Goal: Find contact information: Find contact information

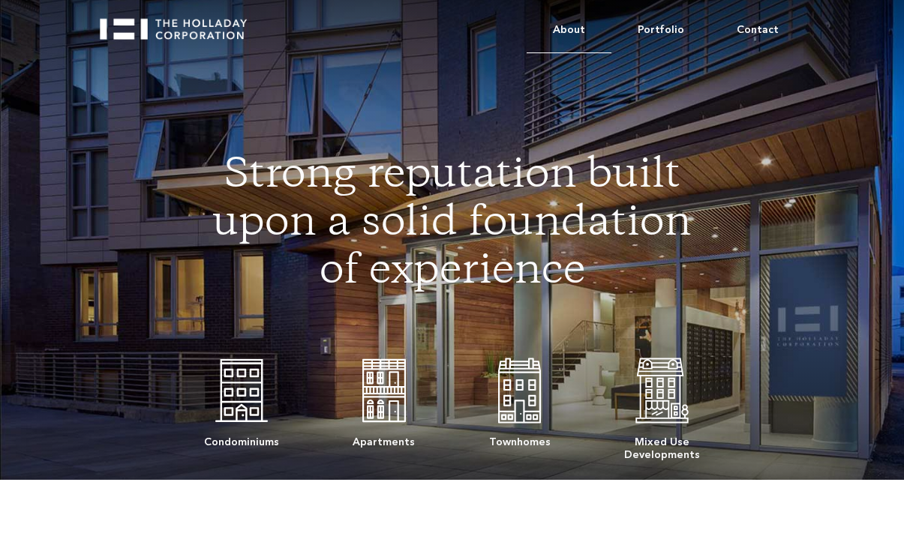
click at [572, 35] on link "About" at bounding box center [569, 31] width 85 height 46
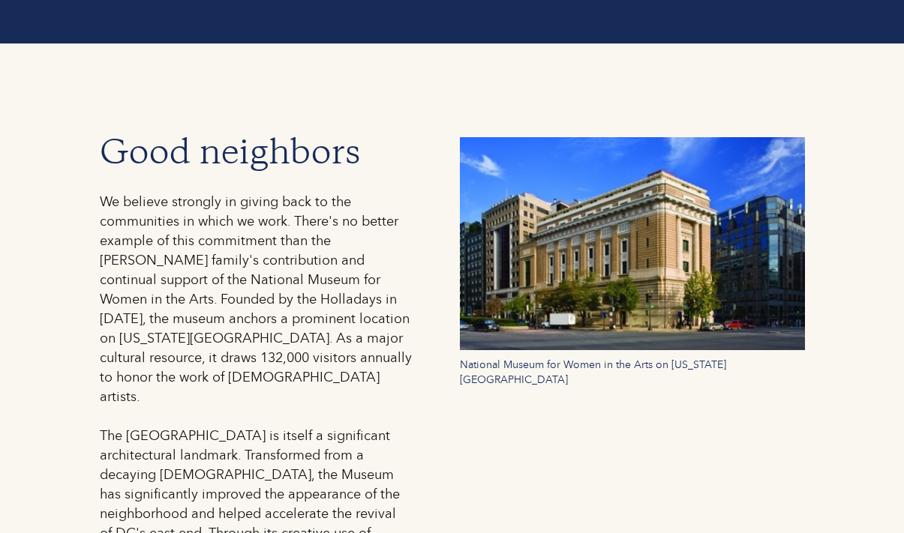
scroll to position [1510, 0]
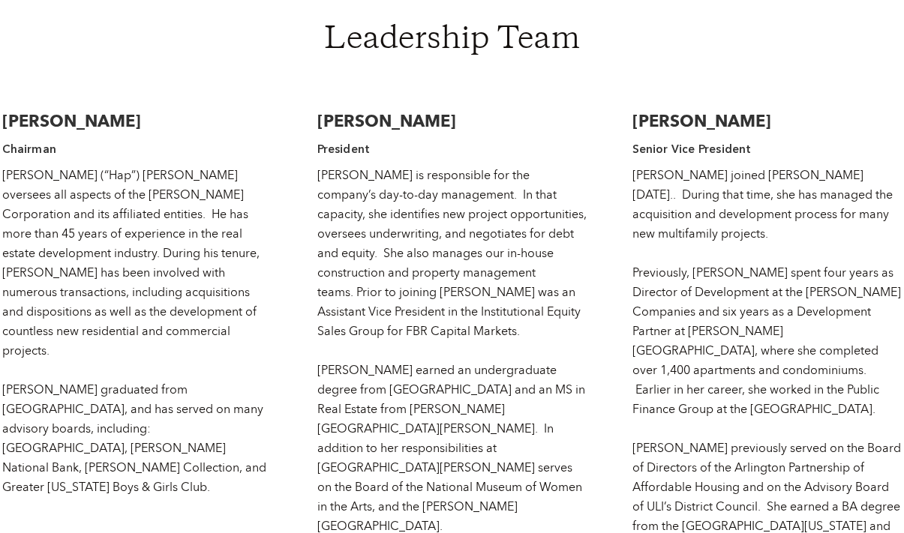
scroll to position [2263, 0]
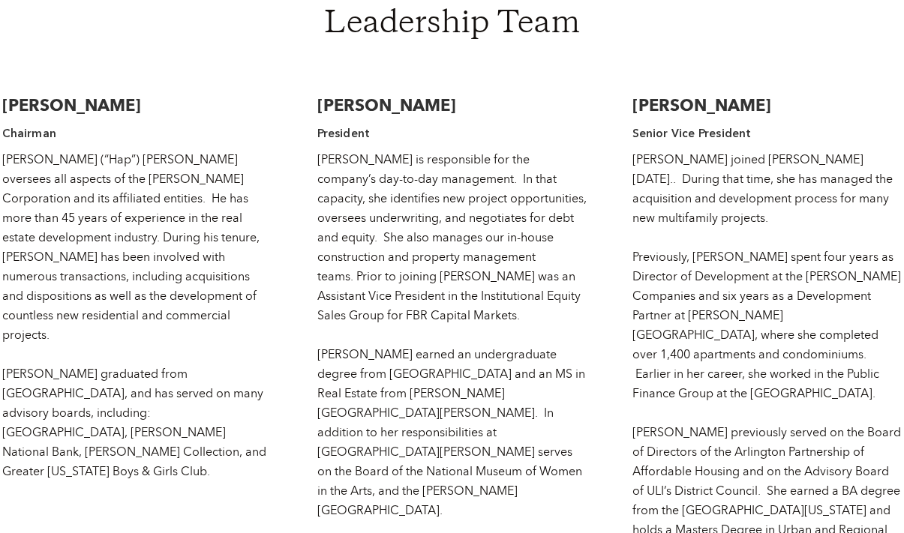
click at [322, 95] on h3 "[PERSON_NAME]" at bounding box center [452, 106] width 270 height 23
drag, startPoint x: 318, startPoint y: 50, endPoint x: 527, endPoint y: 53, distance: 208.6
click at [527, 95] on h3 "[PERSON_NAME]" at bounding box center [452, 106] width 270 height 23
copy h3 "[PERSON_NAME]"
